Goal: Task Accomplishment & Management: Complete application form

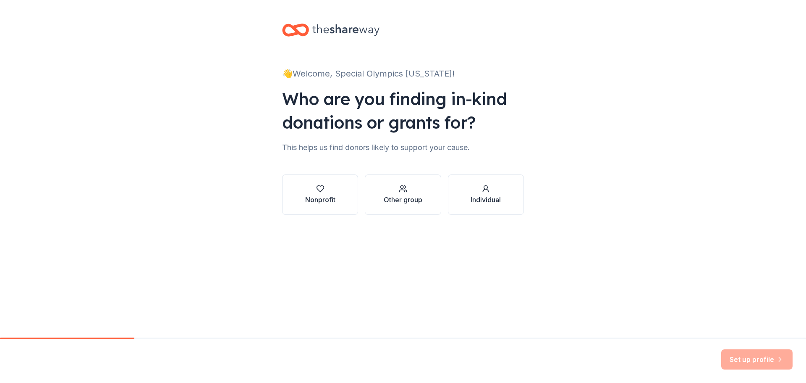
click at [417, 129] on div "Who are you finding in-kind donations or grants for?" at bounding box center [403, 110] width 242 height 47
click at [310, 200] on div "Nonprofit" at bounding box center [320, 199] width 30 height 10
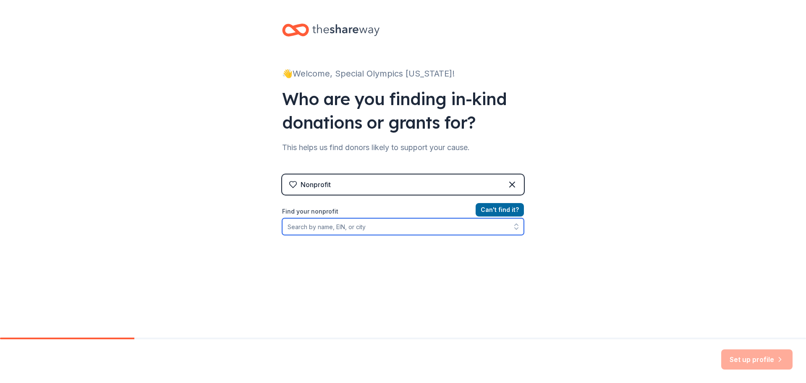
click at [325, 228] on input "Find your nonprofit" at bounding box center [403, 226] width 242 height 17
type input "Special Olympics [US_STATE]"
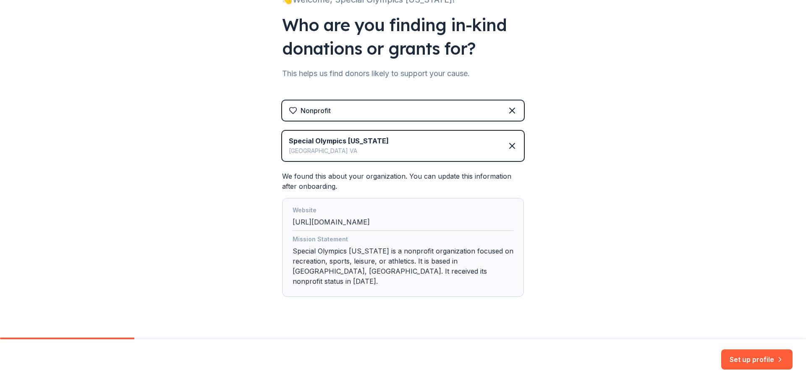
scroll to position [80, 0]
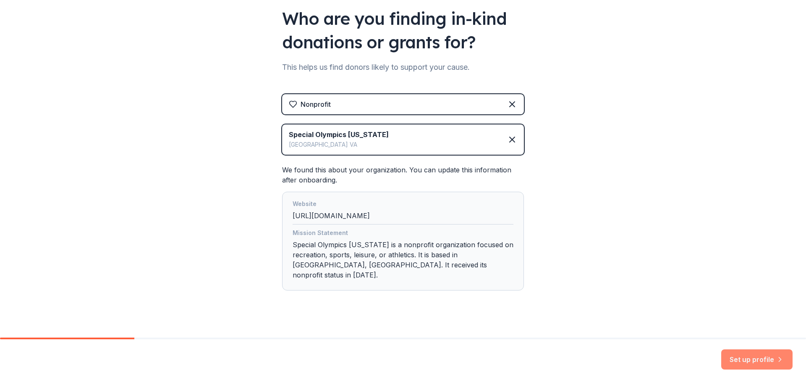
click at [742, 362] on button "Set up profile" at bounding box center [756, 359] width 71 height 20
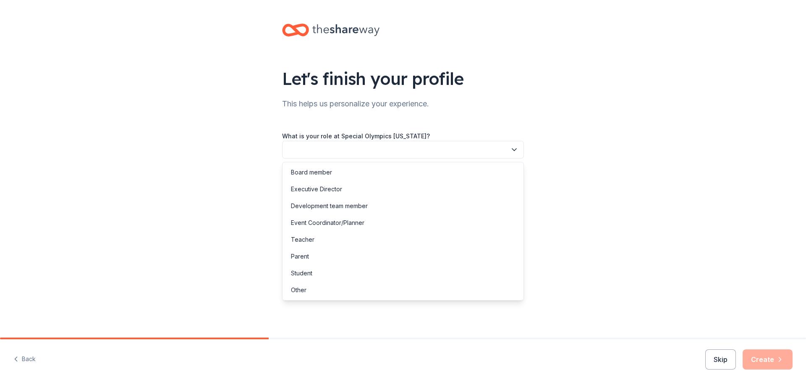
click at [428, 153] on button "button" at bounding box center [403, 150] width 242 height 18
click at [352, 173] on div "Board member" at bounding box center [403, 172] width 238 height 17
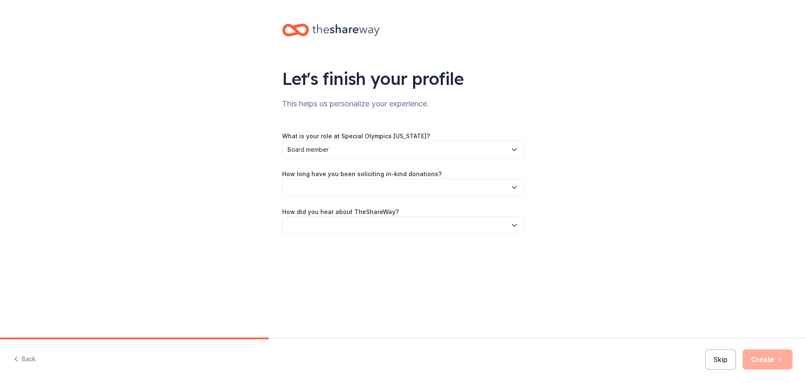
click at [346, 184] on button "button" at bounding box center [403, 187] width 242 height 18
click at [331, 242] on div "2 to 5 years" at bounding box center [403, 243] width 238 height 17
click at [317, 228] on button "button" at bounding box center [403, 225] width 242 height 18
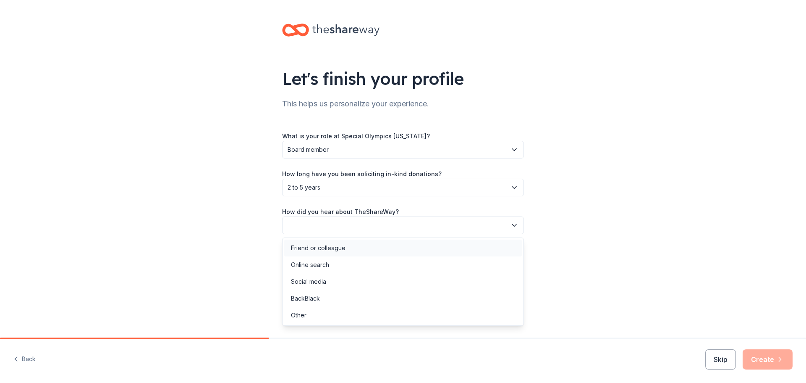
click at [318, 248] on div "Friend or colleague" at bounding box center [318, 248] width 55 height 10
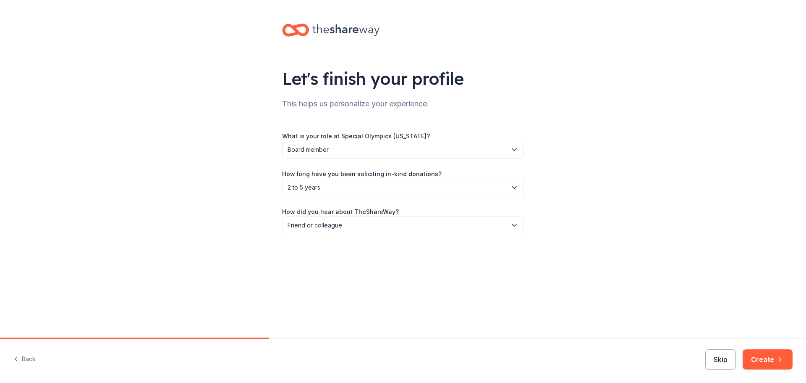
click at [534, 252] on div "Let's finish your profile This helps us personalize your experience. What is yo…" at bounding box center [403, 137] width 269 height 274
click at [769, 361] on button "Create" at bounding box center [768, 359] width 50 height 20
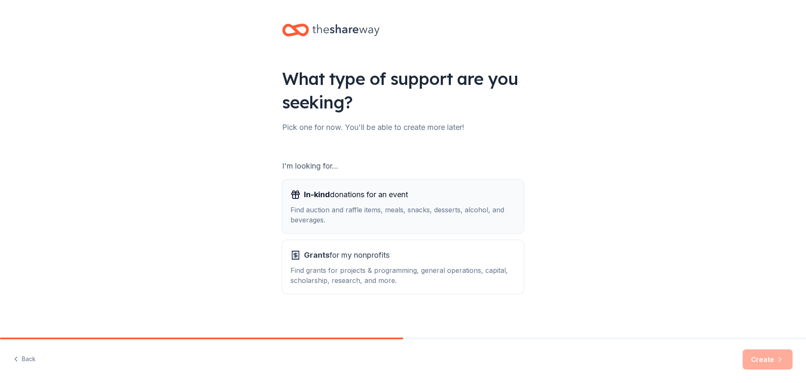
click at [383, 201] on span "In-kind donations for an event" at bounding box center [356, 194] width 104 height 13
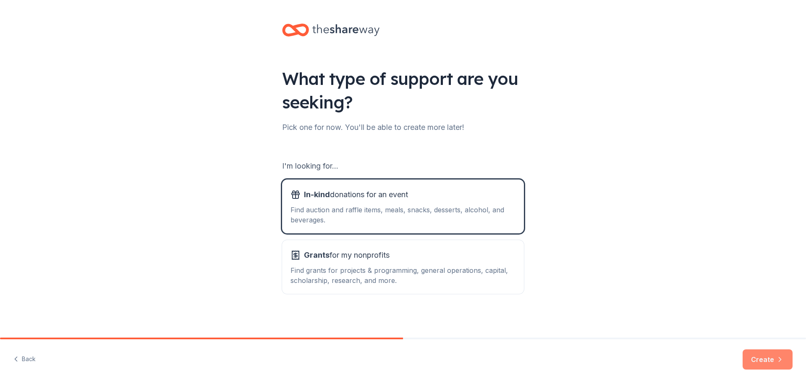
click at [761, 358] on button "Create" at bounding box center [768, 359] width 50 height 20
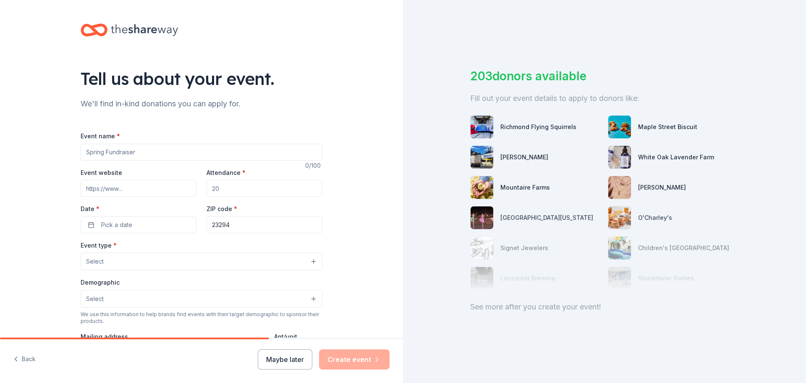
click at [115, 149] on input "Event name *" at bounding box center [202, 152] width 242 height 17
type input "RVA Young Professionals Board Annual Golf Tournament"
click at [112, 195] on input "Event website" at bounding box center [139, 188] width 116 height 17
paste input "[URL][DOMAIN_NAME]"
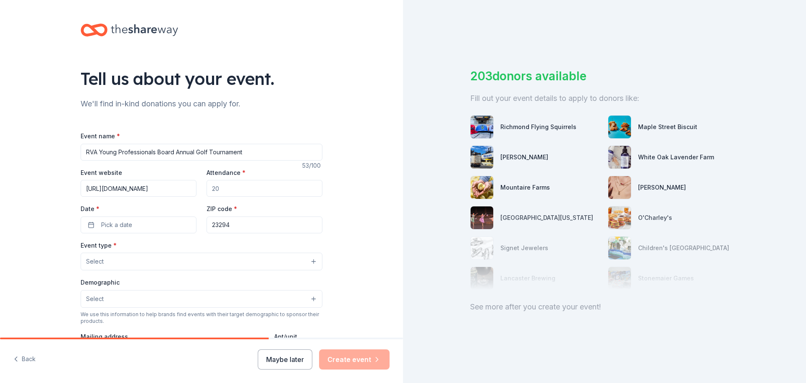
type input "[URL][DOMAIN_NAME]"
click at [224, 183] on input "Attendance *" at bounding box center [265, 188] width 116 height 17
type input "120"
click at [137, 232] on button "Pick a date" at bounding box center [139, 224] width 116 height 17
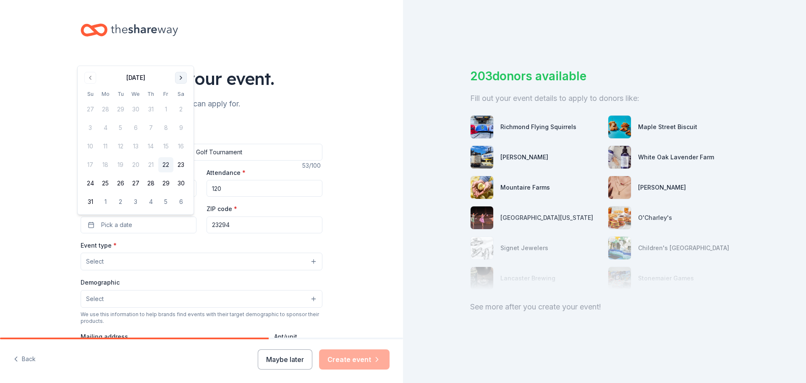
click at [180, 83] on button "Go to next month" at bounding box center [181, 78] width 12 height 12
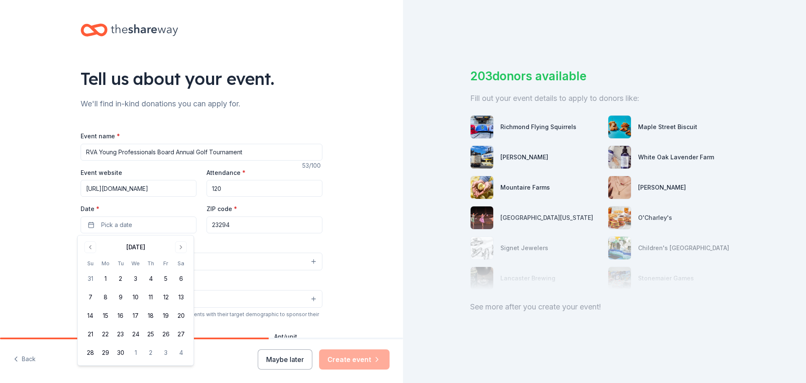
click at [180, 80] on div "Tell us about your event." at bounding box center [202, 79] width 242 height 24
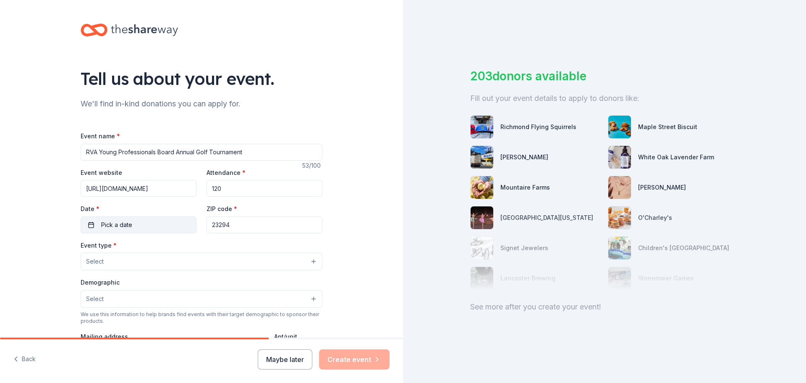
click at [144, 227] on button "Pick a date" at bounding box center [139, 224] width 116 height 17
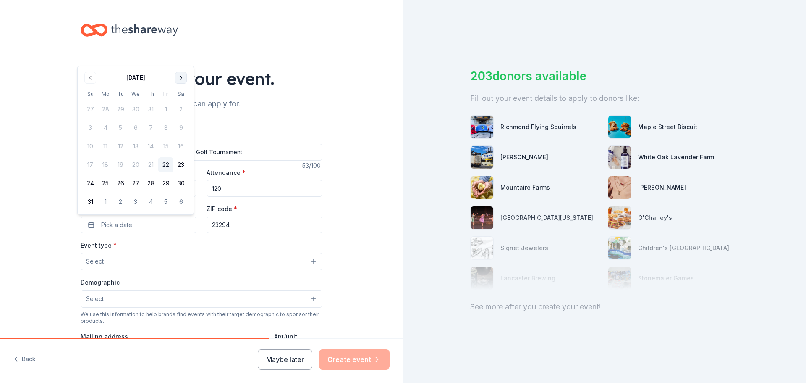
click at [178, 81] on button "Go to next month" at bounding box center [181, 78] width 12 height 12
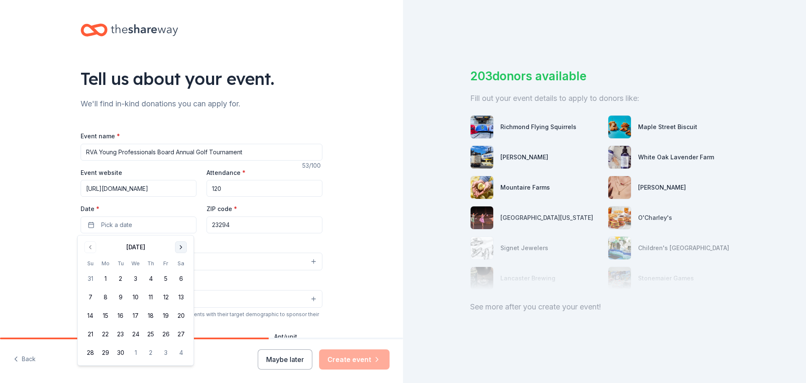
click at [184, 250] on button "Go to next month" at bounding box center [181, 247] width 12 height 12
click at [107, 295] on button "6" at bounding box center [105, 296] width 15 height 15
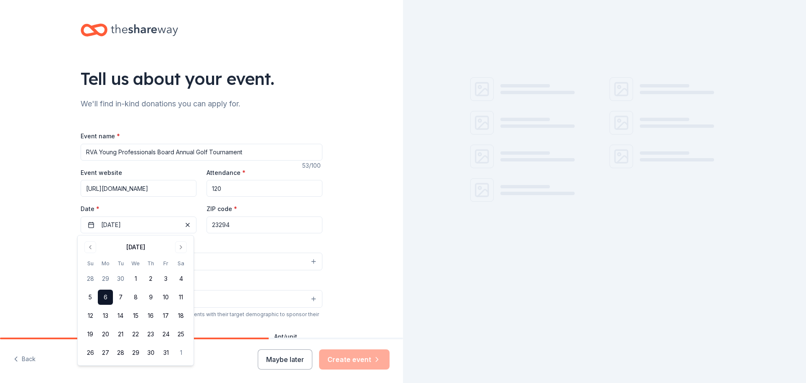
click at [55, 262] on div "Tell us about your event. We'll find in-kind donations you can apply for. Event…" at bounding box center [201, 279] width 403 height 559
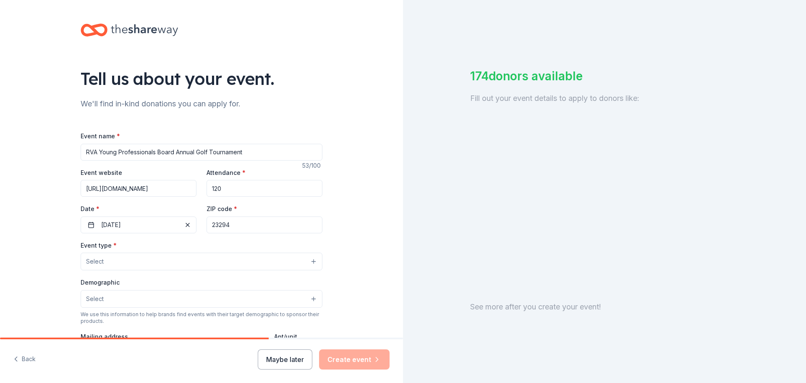
scroll to position [42, 0]
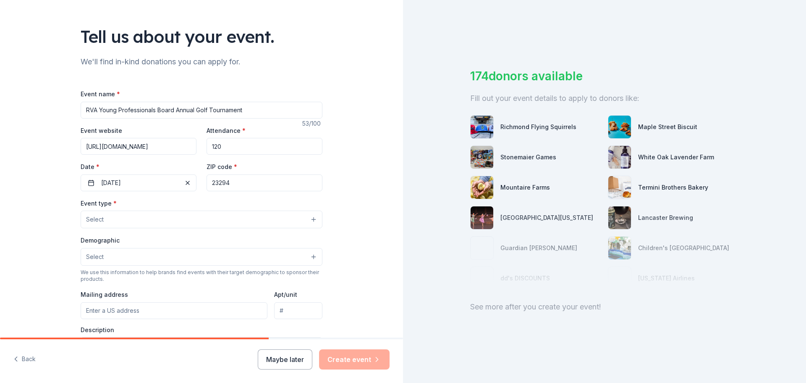
click at [121, 215] on button "Select" at bounding box center [202, 219] width 242 height 18
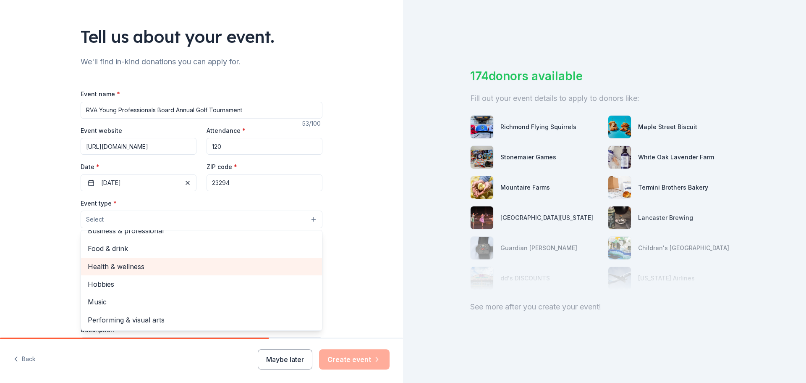
scroll to position [0, 0]
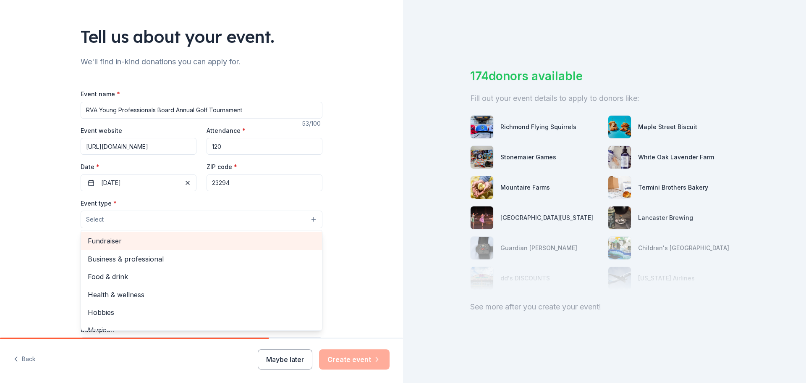
click at [118, 243] on span "Fundraiser" at bounding box center [202, 240] width 228 height 11
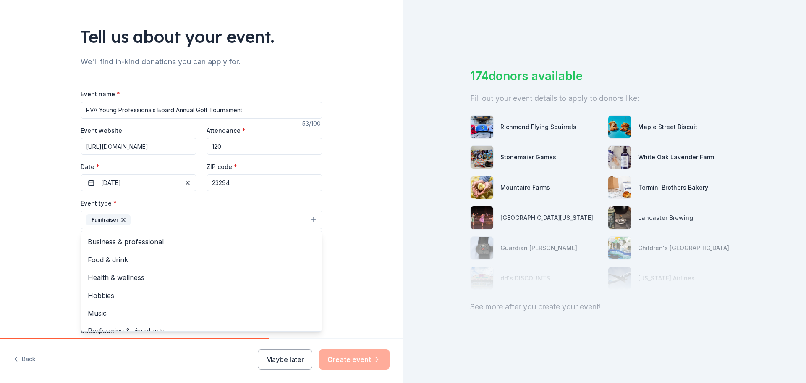
click at [53, 249] on div "Tell us about your event. We'll find in-kind donations you can apply for. Event…" at bounding box center [201, 238] width 403 height 560
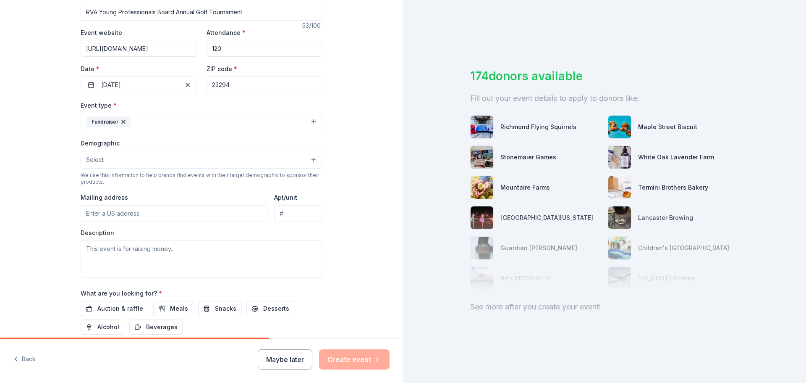
scroll to position [168, 0]
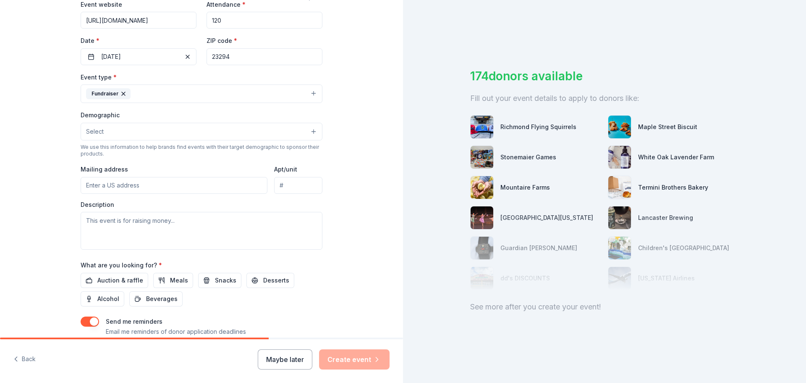
click at [180, 131] on button "Select" at bounding box center [202, 132] width 242 height 18
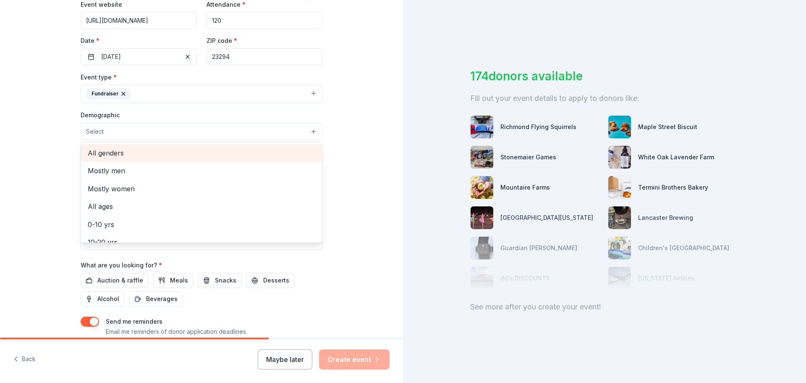
click at [107, 155] on span "All genders" at bounding box center [202, 152] width 228 height 11
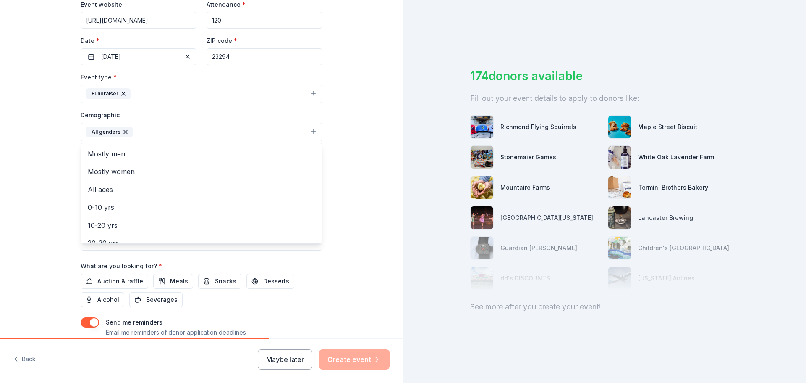
click at [54, 155] on div "Tell us about your event. We'll find in-kind donations you can apply for. Event…" at bounding box center [201, 112] width 403 height 561
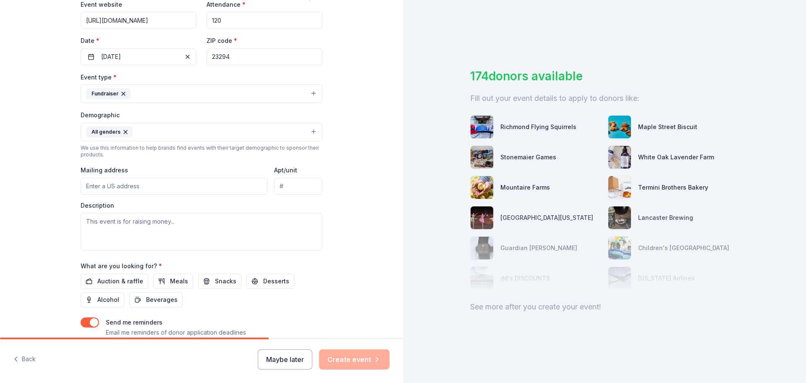
click at [156, 129] on button "All genders" at bounding box center [202, 132] width 242 height 18
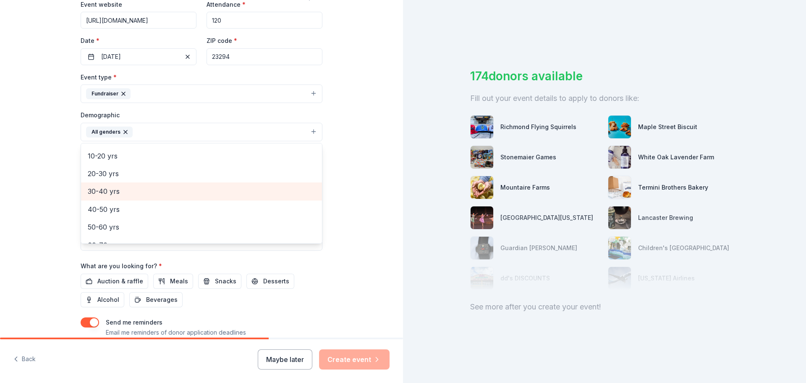
scroll to position [84, 0]
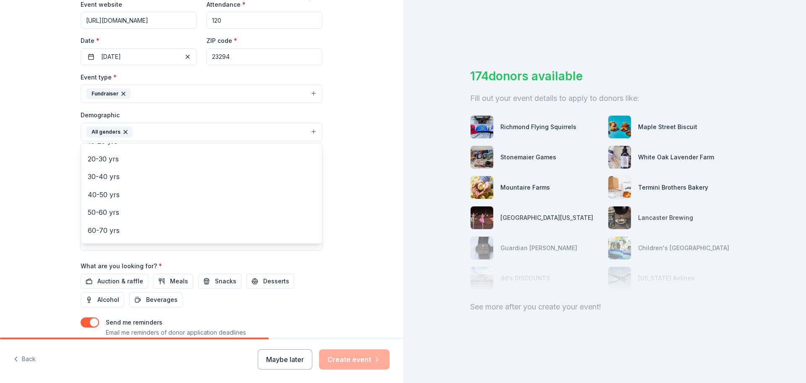
click at [32, 202] on div "Tell us about your event. We'll find in-kind donations you can apply for. Event…" at bounding box center [201, 112] width 403 height 561
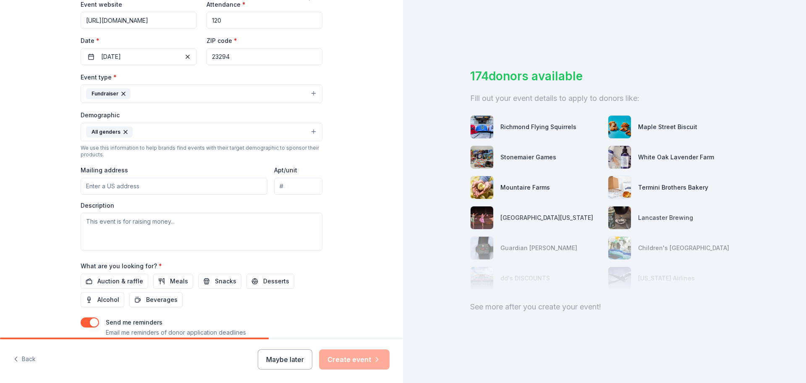
click at [122, 131] on icon "button" at bounding box center [125, 132] width 7 height 7
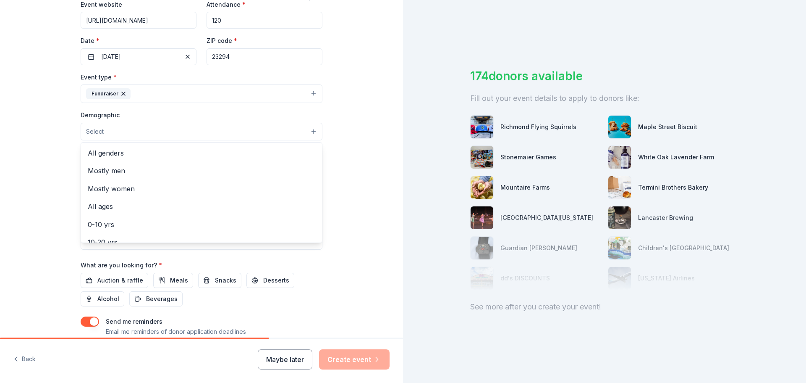
click at [37, 185] on div "Tell us about your event. We'll find in-kind donations you can apply for. Event…" at bounding box center [201, 112] width 403 height 560
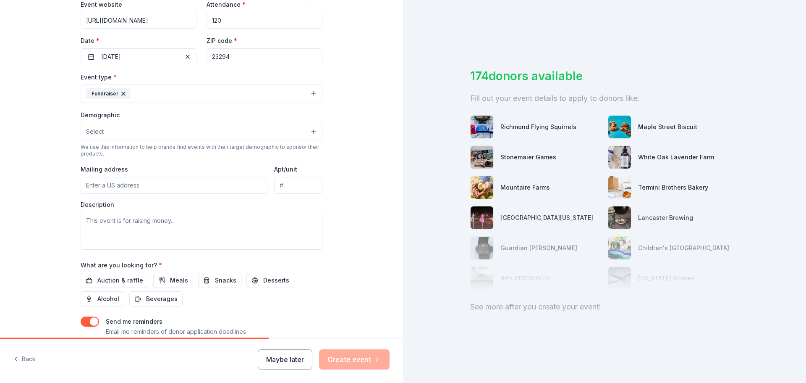
click at [156, 184] on input "Mailing address" at bounding box center [174, 185] width 187 height 17
type input "[STREET_ADDRESS][PERSON_NAME]"
click at [290, 187] on input "Apt/unit" at bounding box center [298, 185] width 48 height 17
type input "100"
click at [236, 242] on textarea at bounding box center [202, 231] width 242 height 38
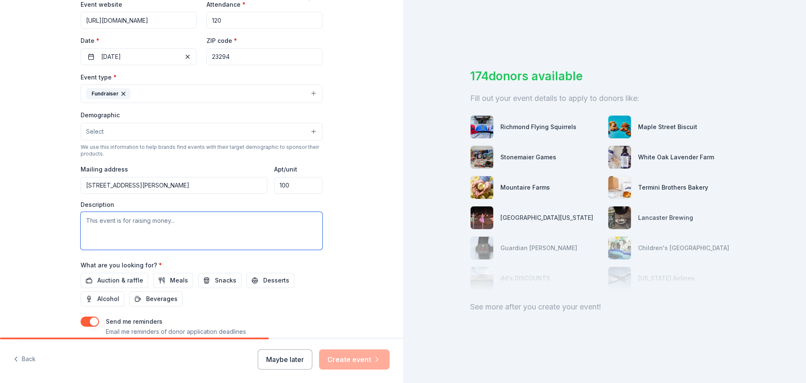
click at [157, 223] on textarea at bounding box center [202, 231] width 242 height 38
paste textarea "th Annual YPB Golf Tournament Benefiting Special Olympics [US_STATE] Join the R…"
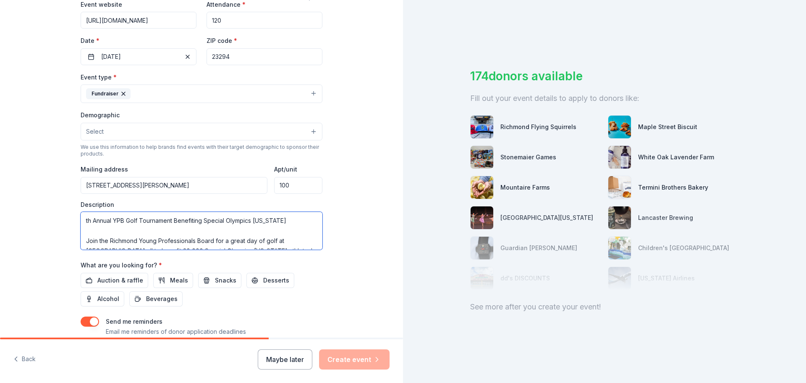
scroll to position [16, 0]
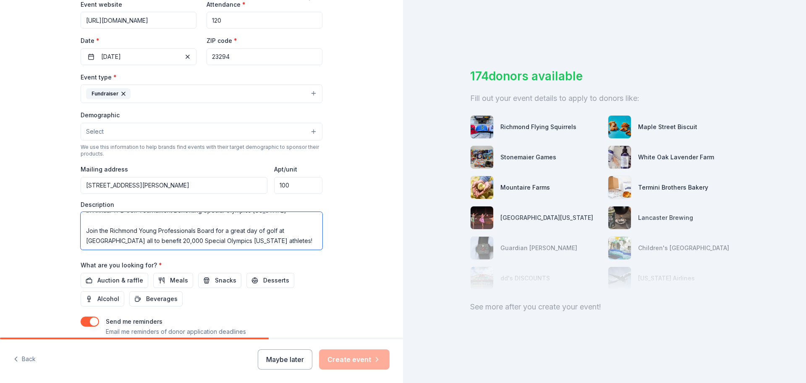
click at [100, 218] on textarea "th Annual YPB Golf Tournament Benefiting Special Olympics [US_STATE] Join the R…" at bounding box center [202, 231] width 242 height 38
click at [81, 221] on textarea "th Annual YPB Golf Tournament Benefiting Special Olympics [US_STATE] Join the R…" at bounding box center [202, 231] width 242 height 38
click at [147, 220] on textarea "Tth Annual YPB Golf Tournament Benefiting Special Olympics [US_STATE] Join the …" at bounding box center [202, 231] width 242 height 38
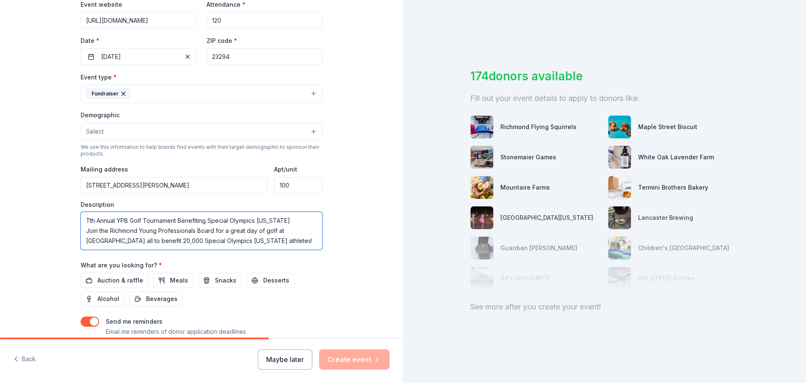
click at [147, 220] on textarea "Tth Annual YPB Golf Tournament Benefiting Special Olympics [US_STATE] Join the …" at bounding box center [202, 231] width 242 height 38
click at [282, 220] on textarea "Tth Annual YPB Golf Tournament Benefiting Special Olympics [US_STATE] Join the …" at bounding box center [202, 231] width 242 height 38
drag, startPoint x: 282, startPoint y: 220, endPoint x: 79, endPoint y: 223, distance: 202.5
click at [81, 223] on textarea "Tth Annual YPB Golf Tournament Benefiting Special Olympics [US_STATE] Join the …" at bounding box center [202, 231] width 242 height 38
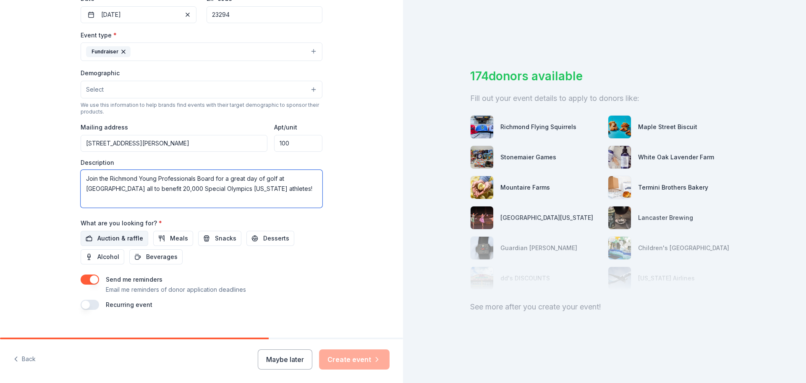
type textarea "Join the Richmond Young Professionals Board for a great day of golf at [GEOGRAP…"
click at [125, 237] on span "Auction & raffle" at bounding box center [120, 238] width 46 height 10
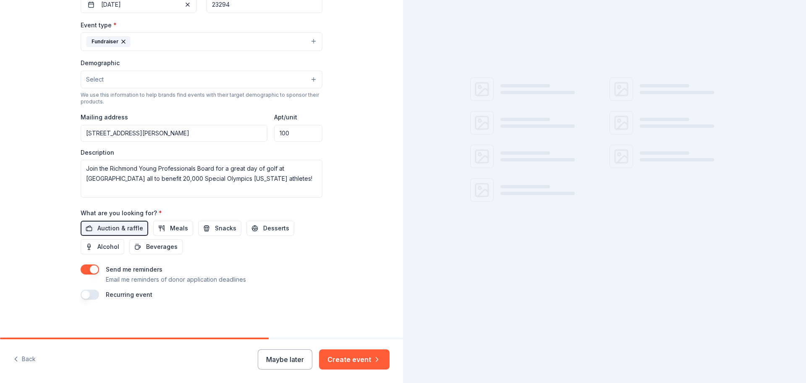
scroll to position [223, 0]
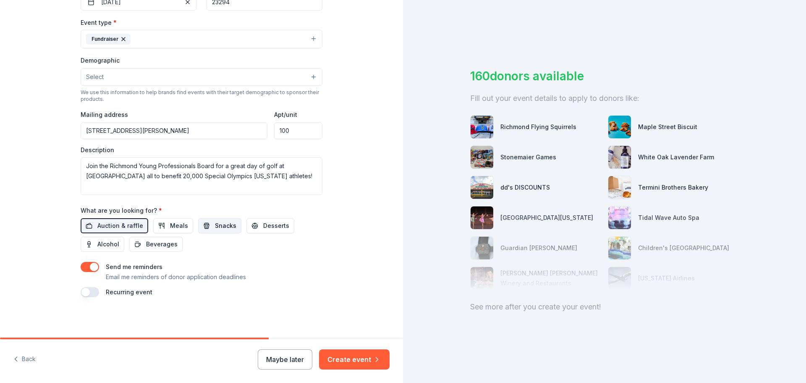
click at [215, 224] on span "Snacks" at bounding box center [225, 225] width 21 height 10
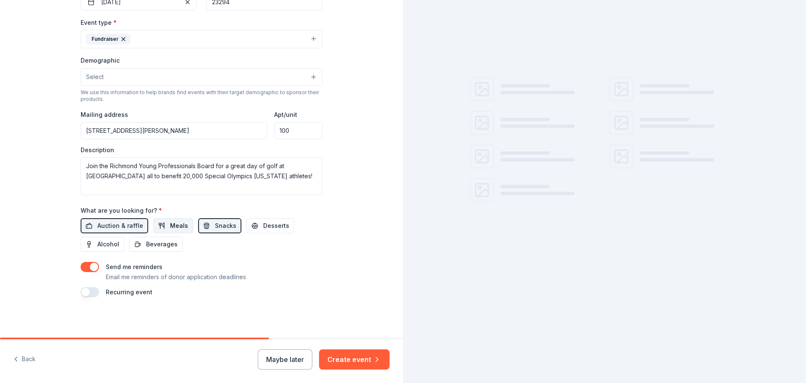
click at [161, 226] on button "Meals" at bounding box center [173, 225] width 40 height 15
click at [160, 243] on span "Beverages" at bounding box center [161, 244] width 31 height 10
click at [108, 240] on span "Alcohol" at bounding box center [108, 244] width 22 height 10
click at [280, 226] on span "Desserts" at bounding box center [276, 225] width 26 height 10
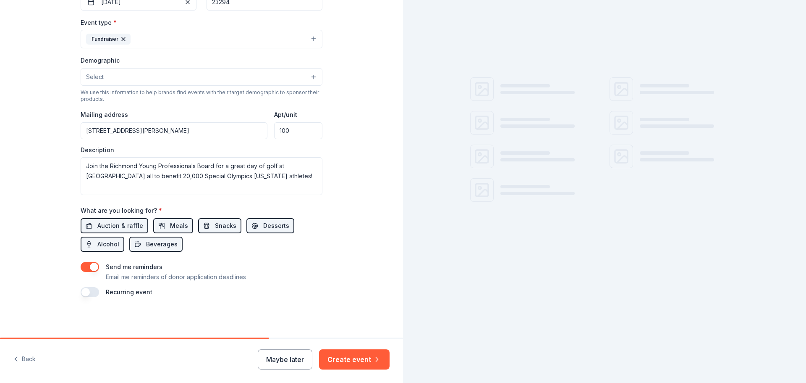
click at [90, 266] on button "button" at bounding box center [90, 267] width 18 height 10
click at [95, 292] on button "button" at bounding box center [90, 292] width 18 height 10
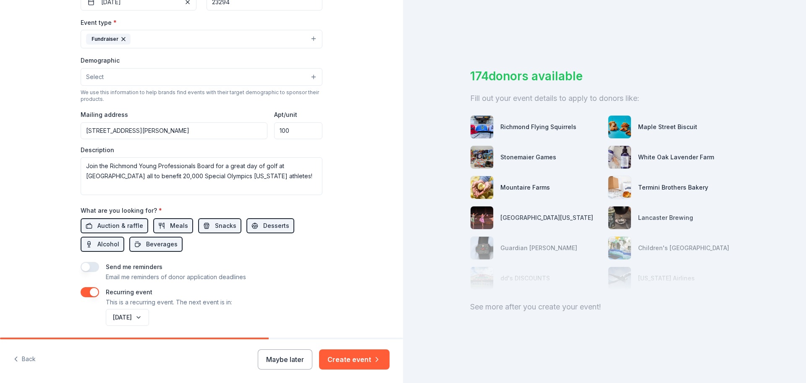
scroll to position [253, 0]
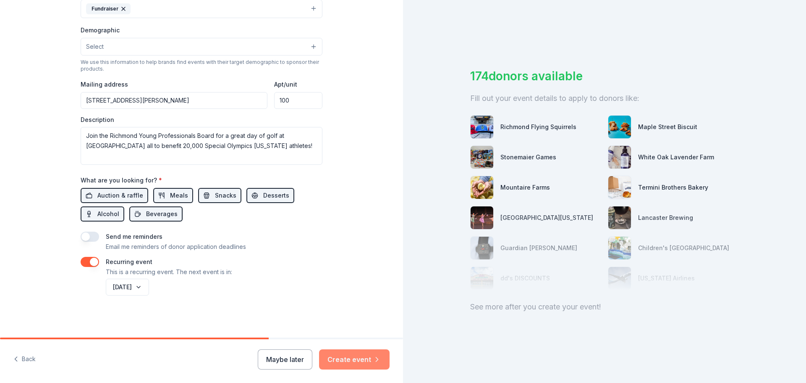
click at [351, 354] on button "Create event" at bounding box center [354, 359] width 71 height 20
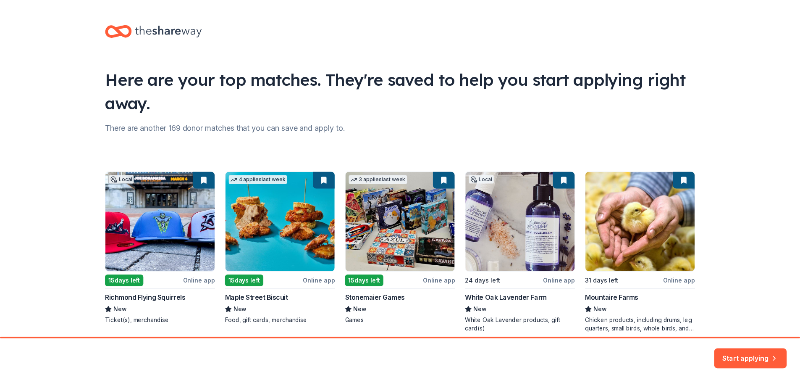
scroll to position [36, 0]
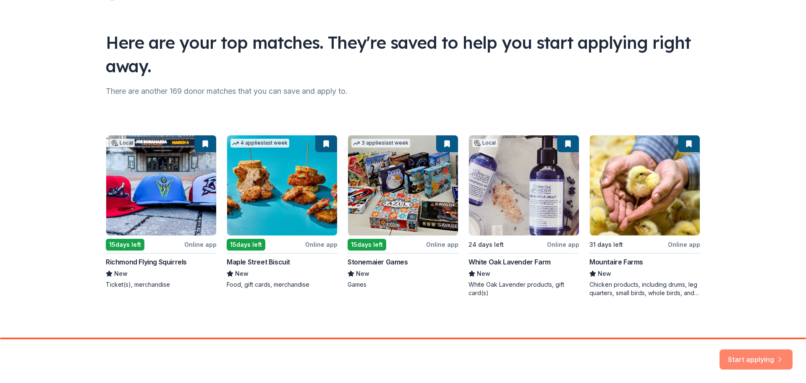
click at [758, 355] on button "Start applying" at bounding box center [756, 354] width 73 height 20
